Goal: Transaction & Acquisition: Purchase product/service

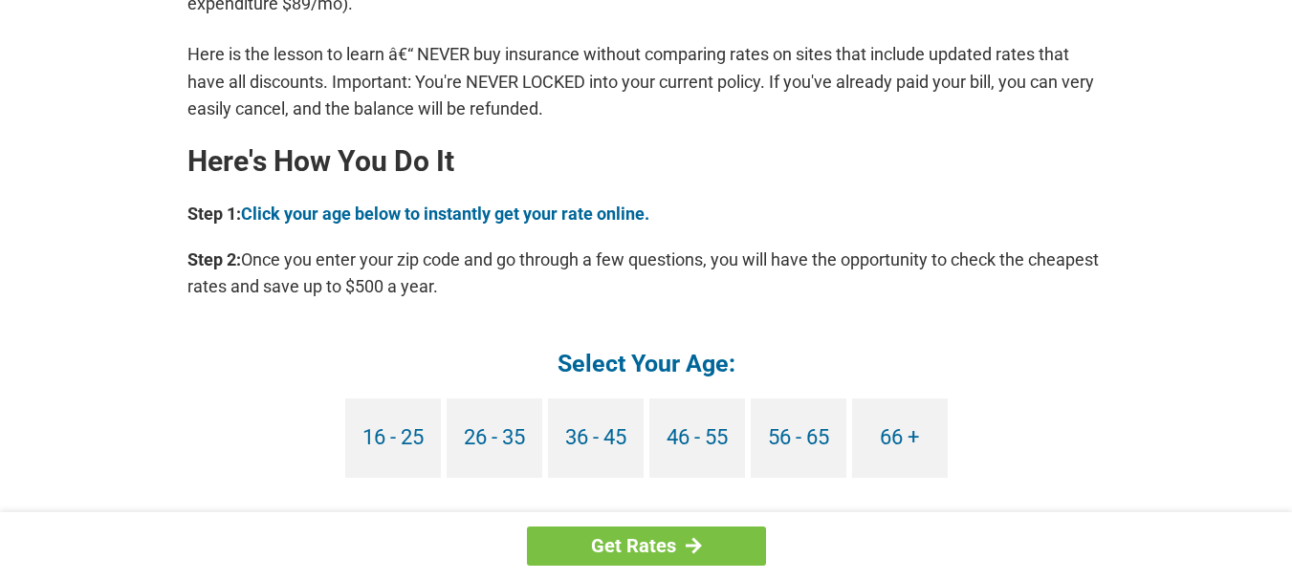
scroll to position [1721, 0]
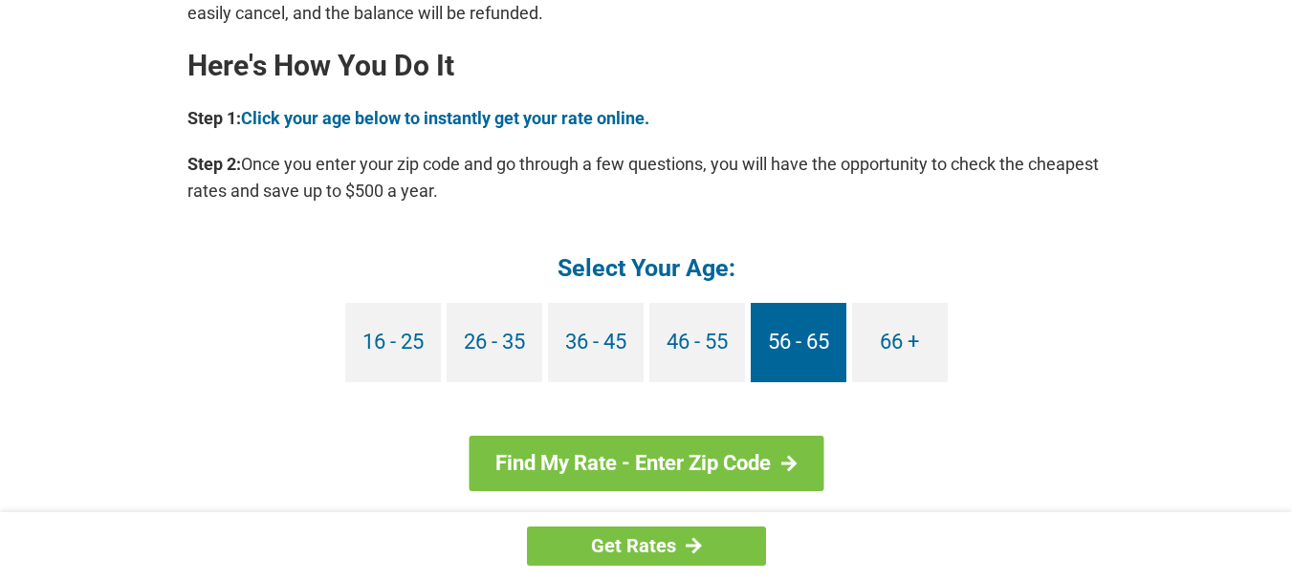
click at [821, 337] on link "56 - 65" at bounding box center [798, 342] width 96 height 79
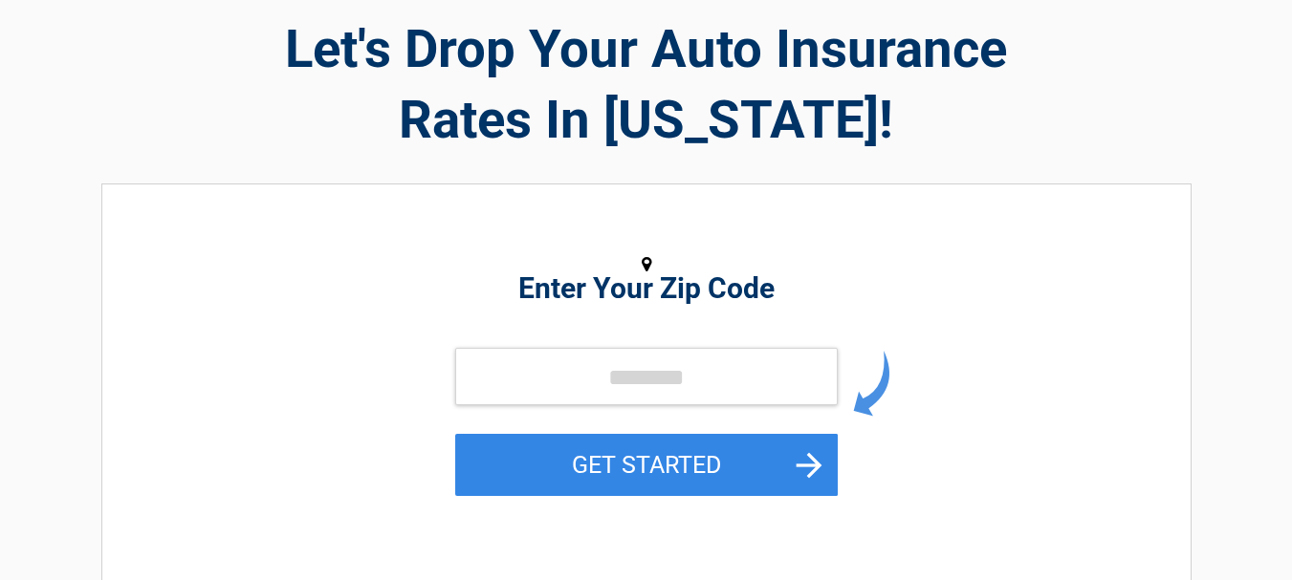
scroll to position [191, 0]
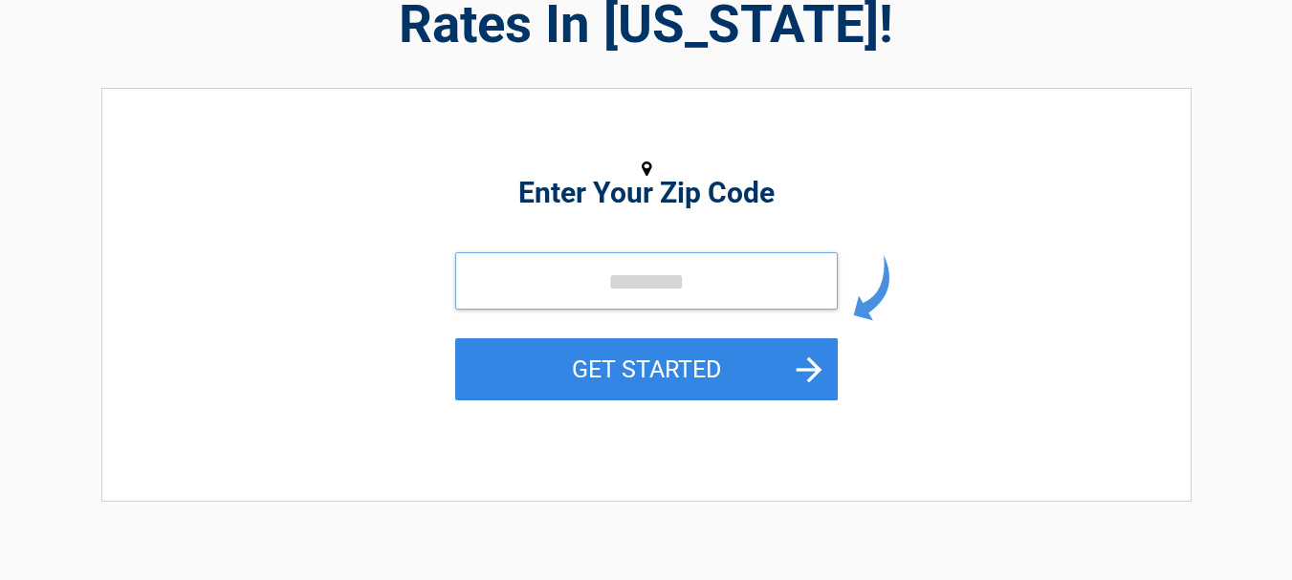
click at [494, 274] on input "tel" at bounding box center [646, 280] width 382 height 57
type input "*****"
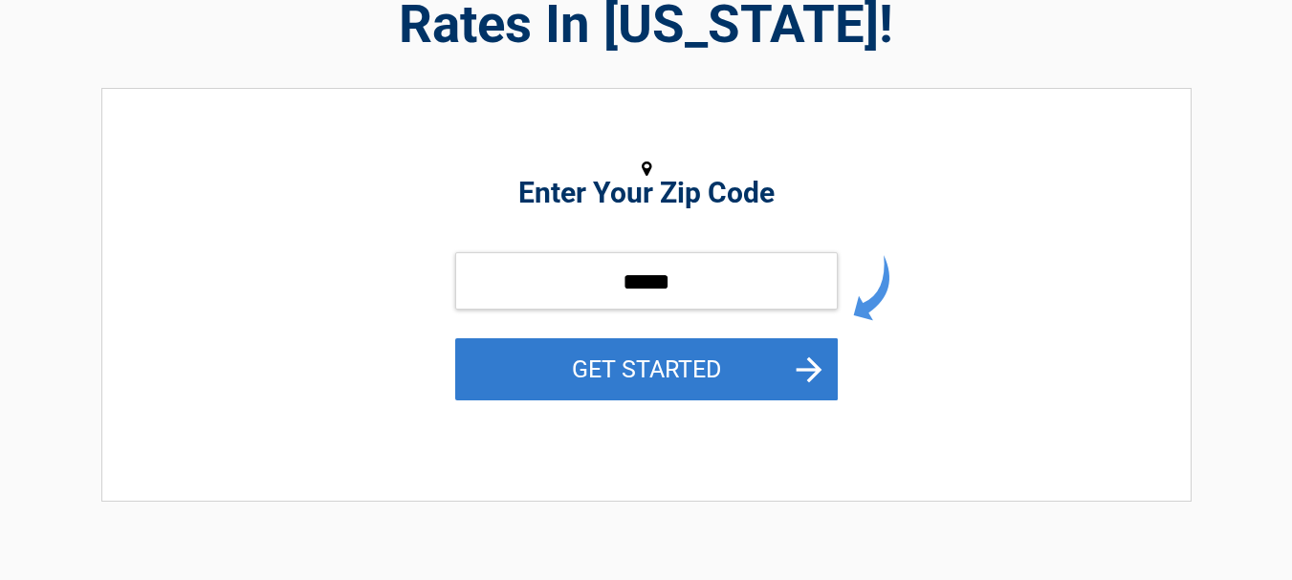
click at [819, 369] on button "GET STARTED" at bounding box center [646, 369] width 382 height 62
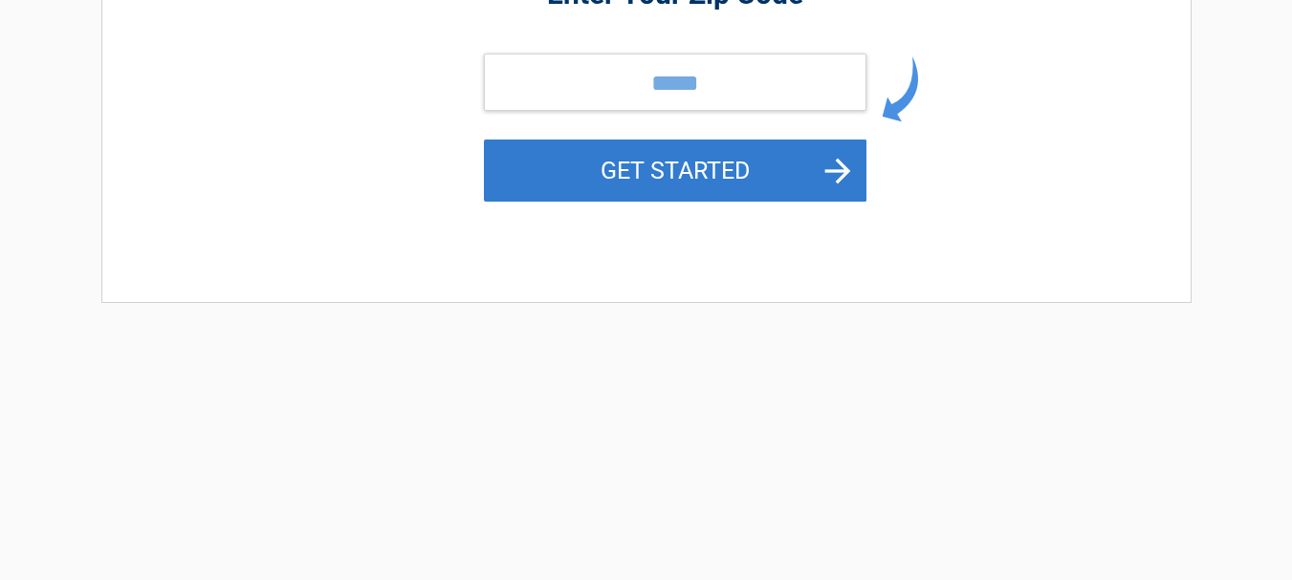
scroll to position [0, 0]
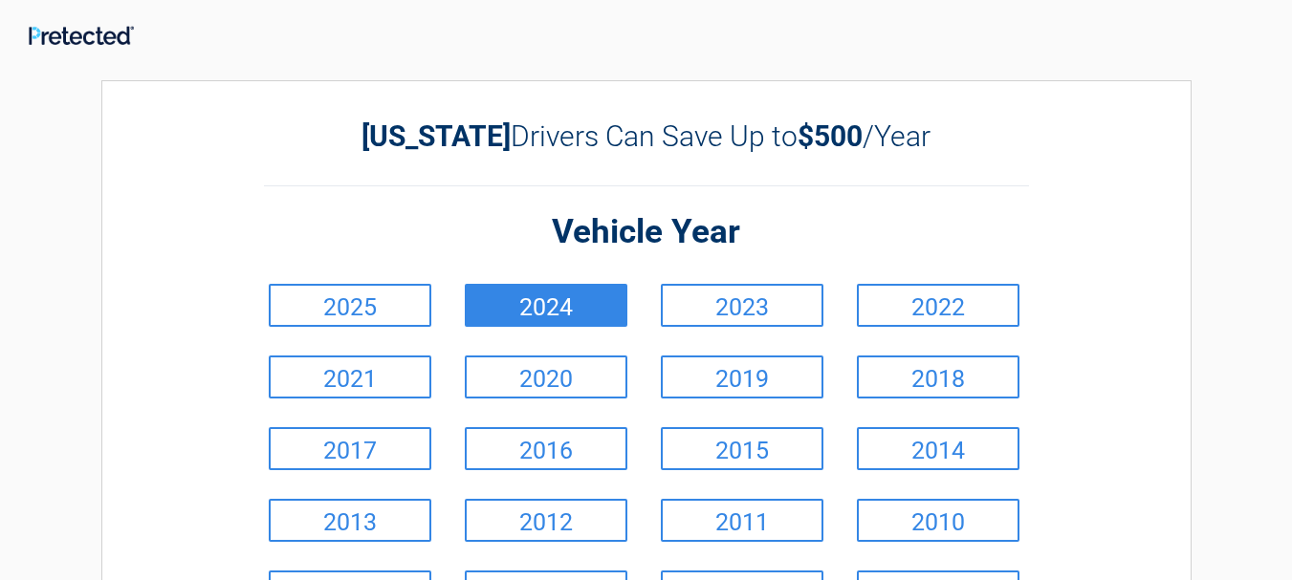
click at [555, 308] on link "2024" at bounding box center [546, 305] width 163 height 43
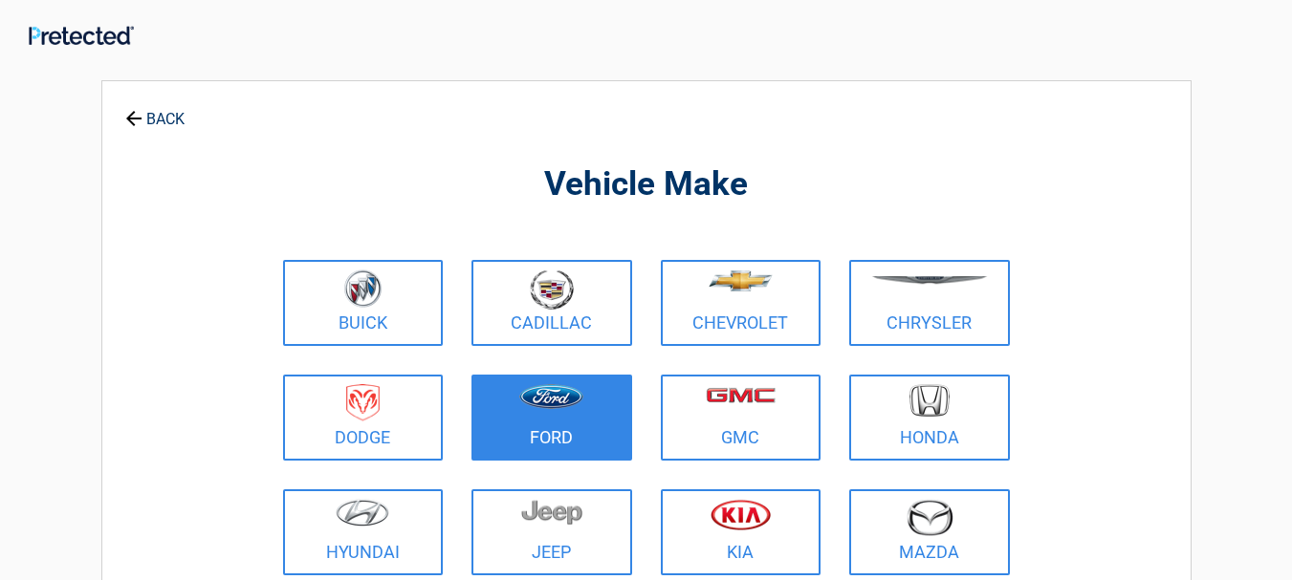
click at [561, 413] on figure at bounding box center [552, 405] width 138 height 43
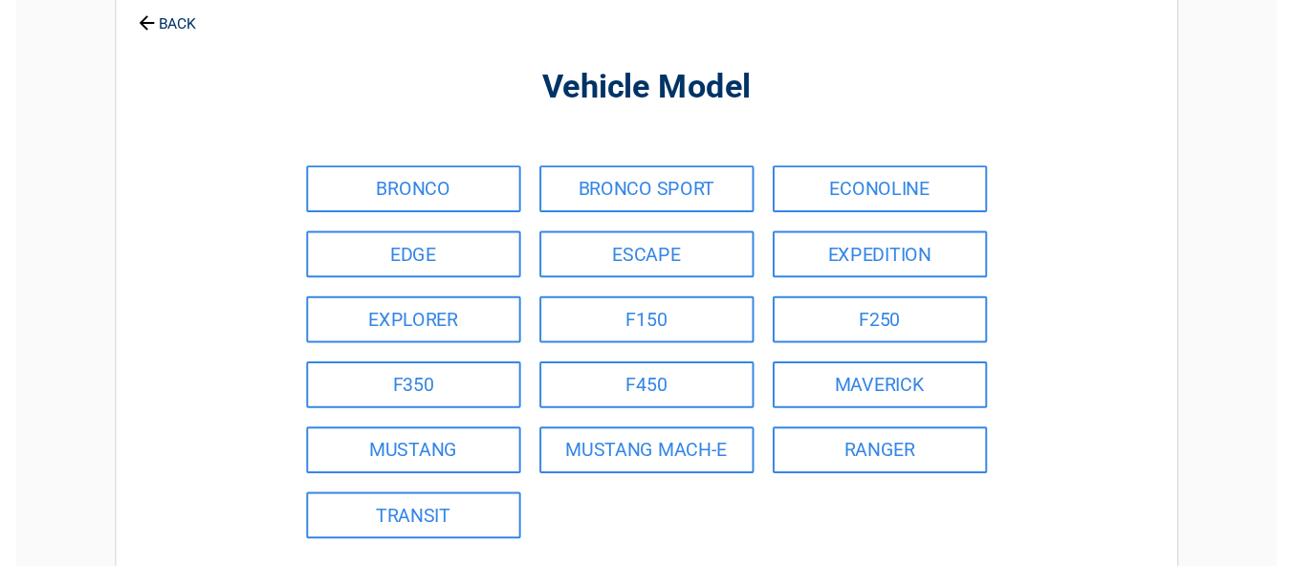
scroll to position [191, 0]
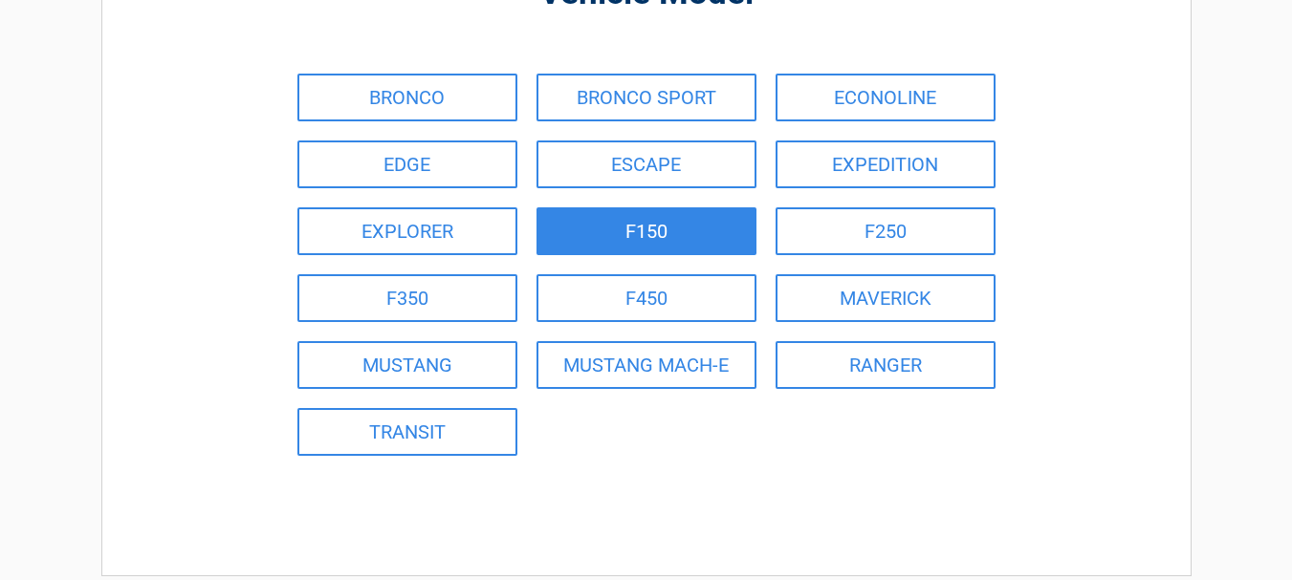
click at [628, 236] on link "F150" at bounding box center [646, 231] width 220 height 48
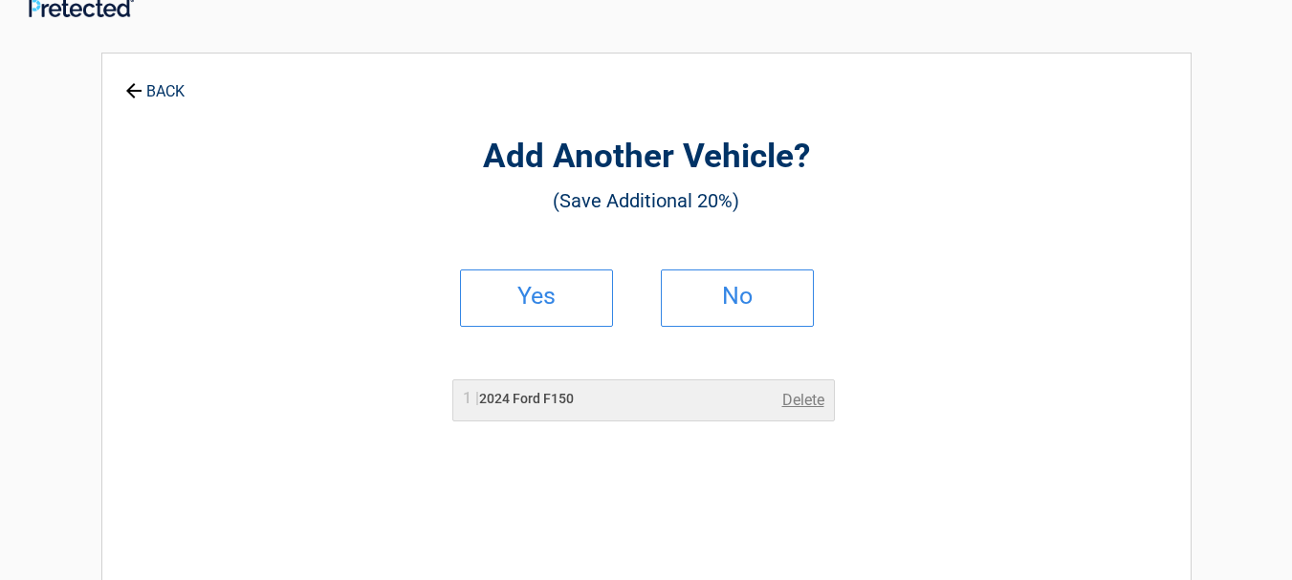
scroll to position [0, 0]
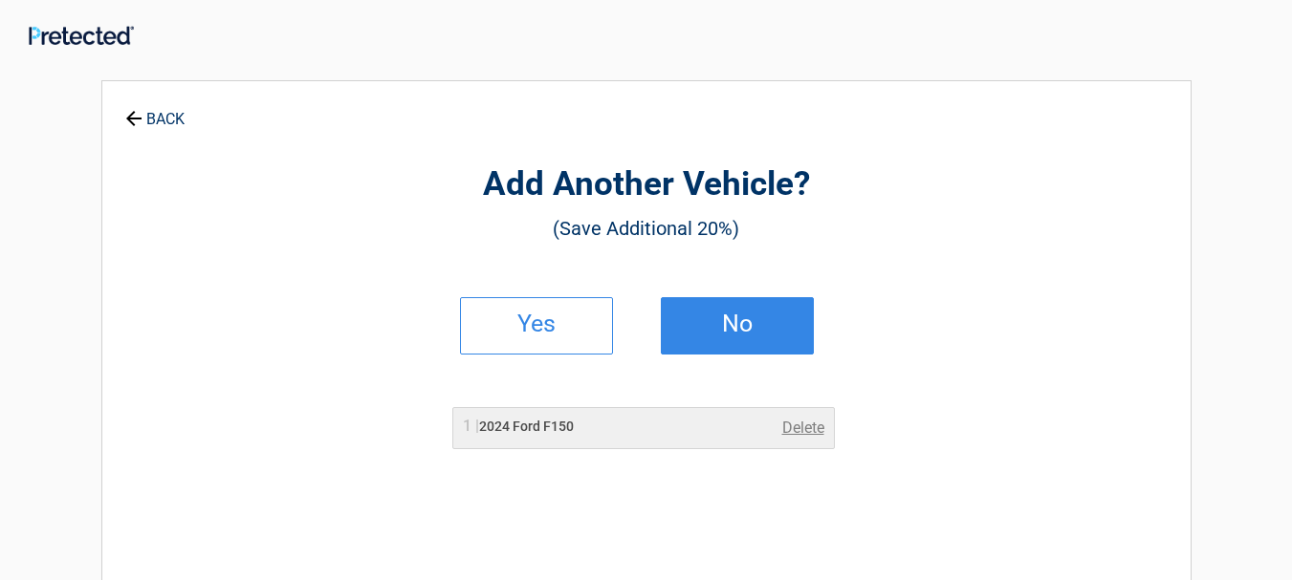
click at [750, 317] on h2 "No" at bounding box center [737, 323] width 113 height 13
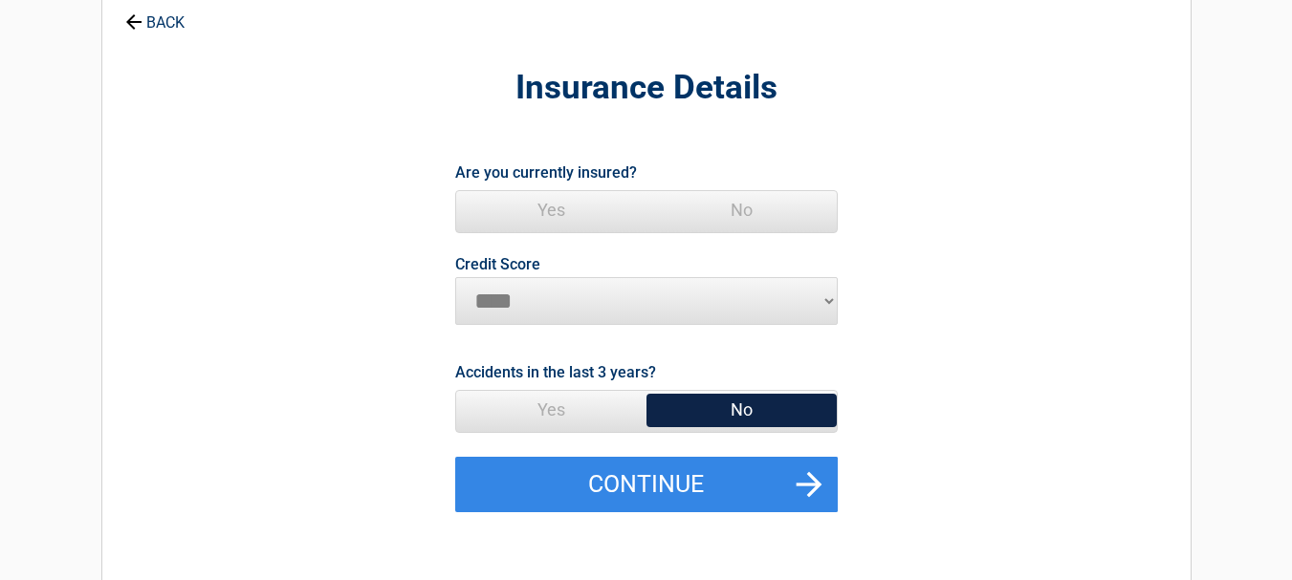
scroll to position [191, 0]
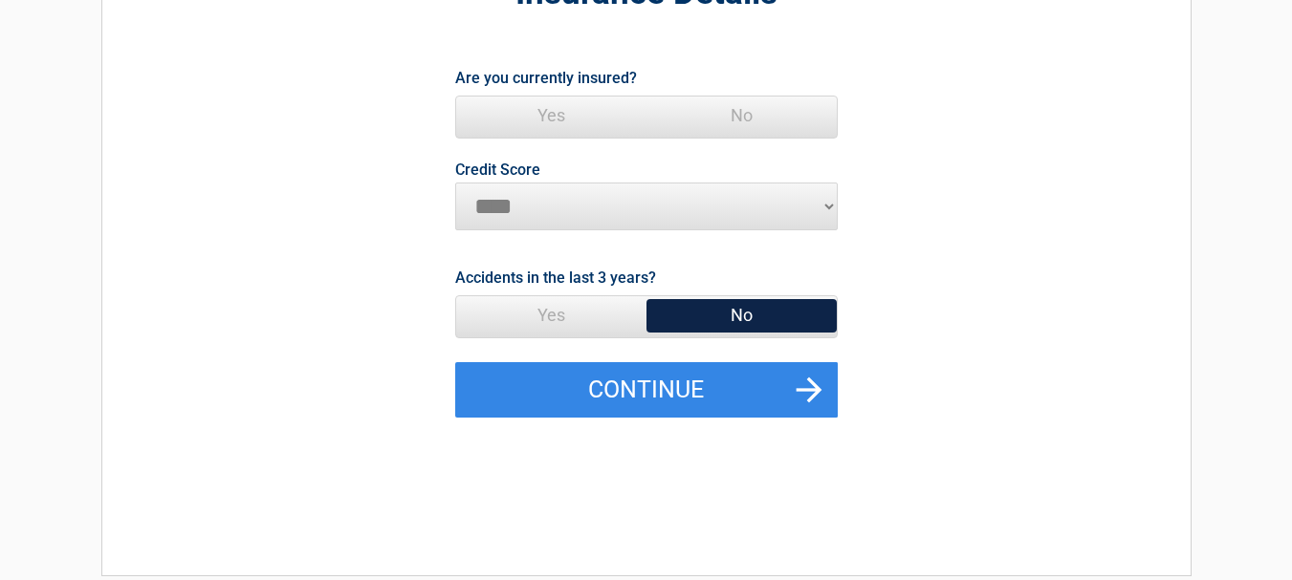
click at [760, 315] on span "No" at bounding box center [741, 315] width 190 height 38
click at [545, 113] on span "Yes" at bounding box center [551, 116] width 190 height 38
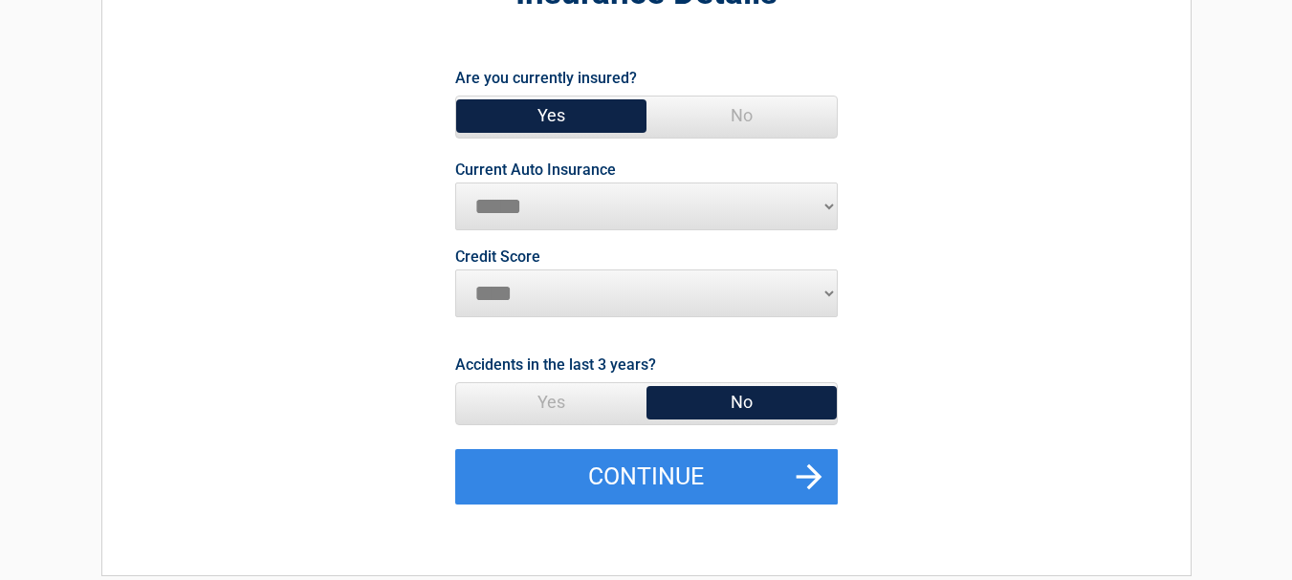
click at [546, 113] on span "Yes" at bounding box center [551, 116] width 190 height 38
click at [566, 110] on span "Yes" at bounding box center [551, 116] width 190 height 38
click at [737, 397] on span "No" at bounding box center [741, 402] width 190 height 38
click at [725, 396] on span "No" at bounding box center [741, 402] width 190 height 38
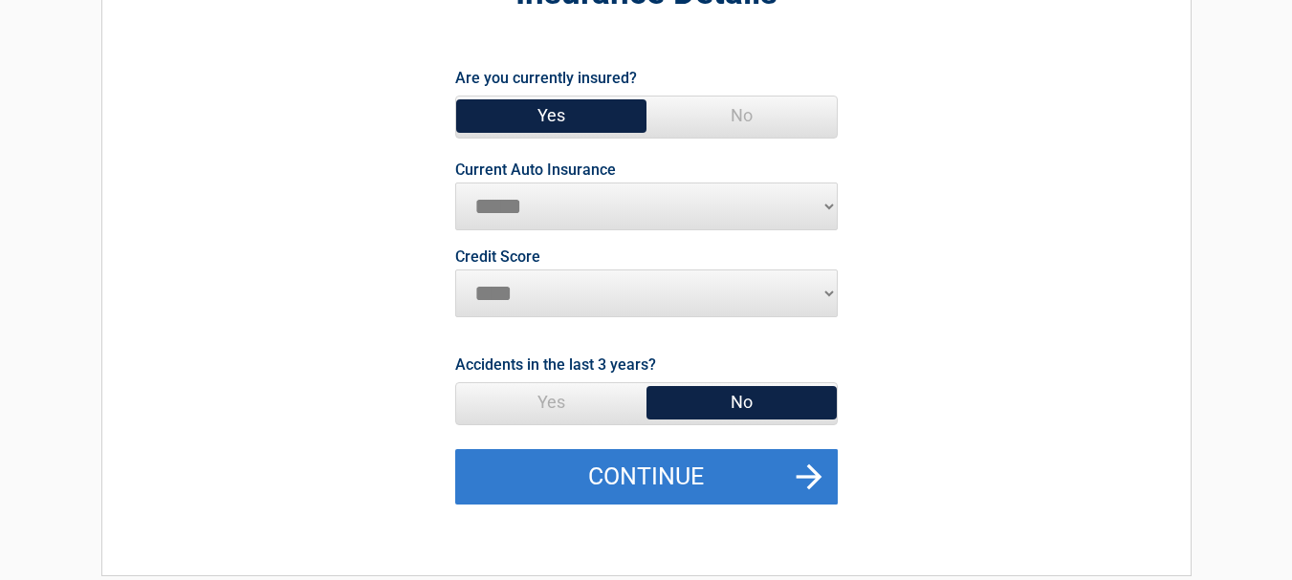
drag, startPoint x: 682, startPoint y: 476, endPoint x: 734, endPoint y: 453, distance: 57.4
click at [682, 477] on button "Continue" at bounding box center [646, 476] width 382 height 55
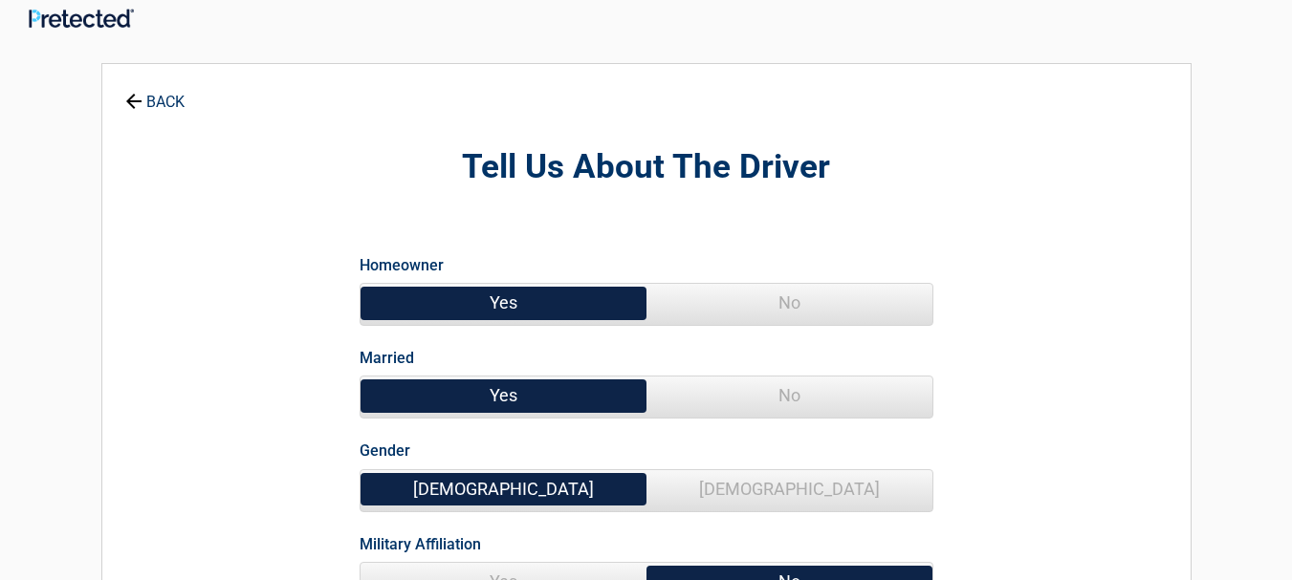
scroll to position [0, 0]
